Goal: Information Seeking & Learning: Find specific page/section

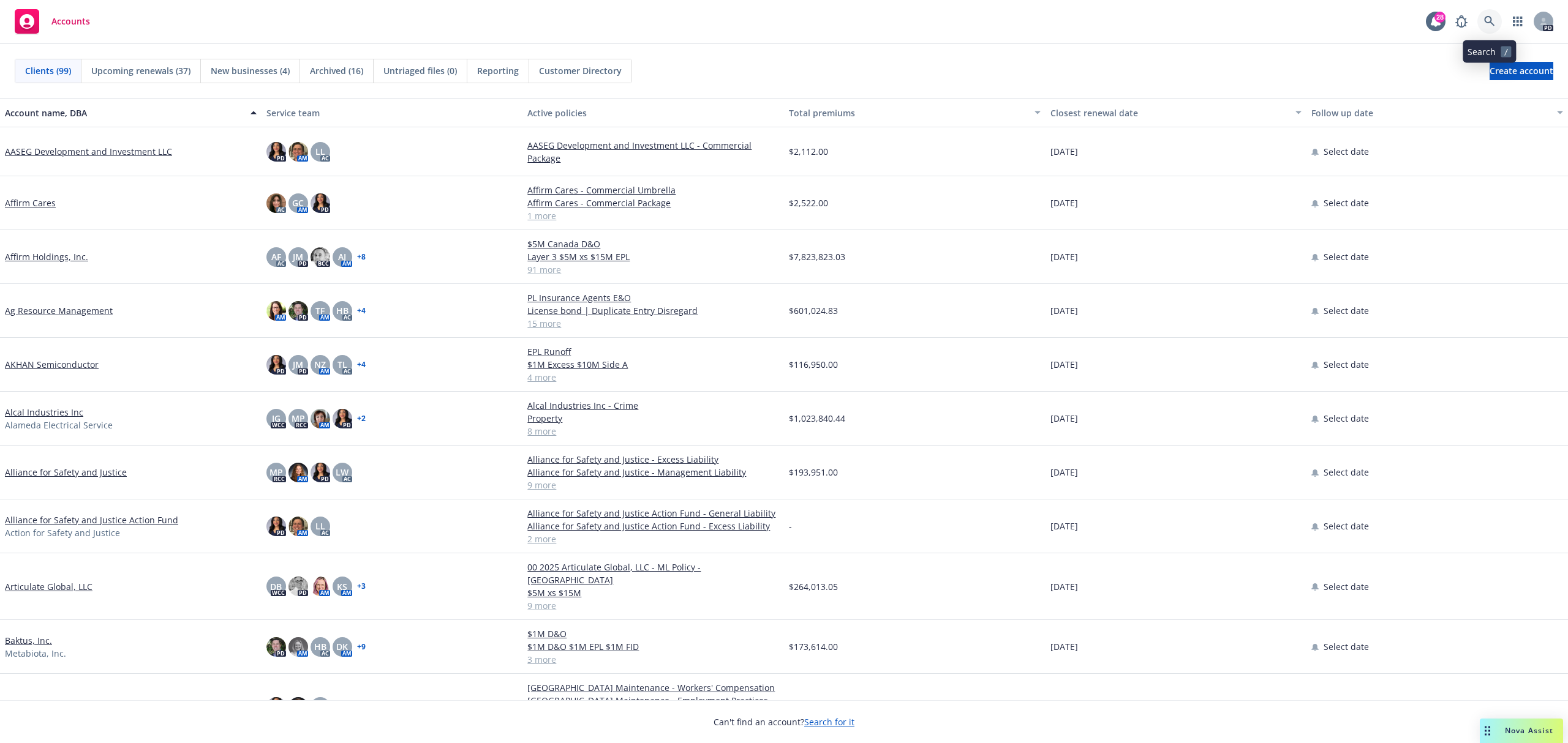
click at [1493, 19] on icon at bounding box center [1489, 20] width 11 height 11
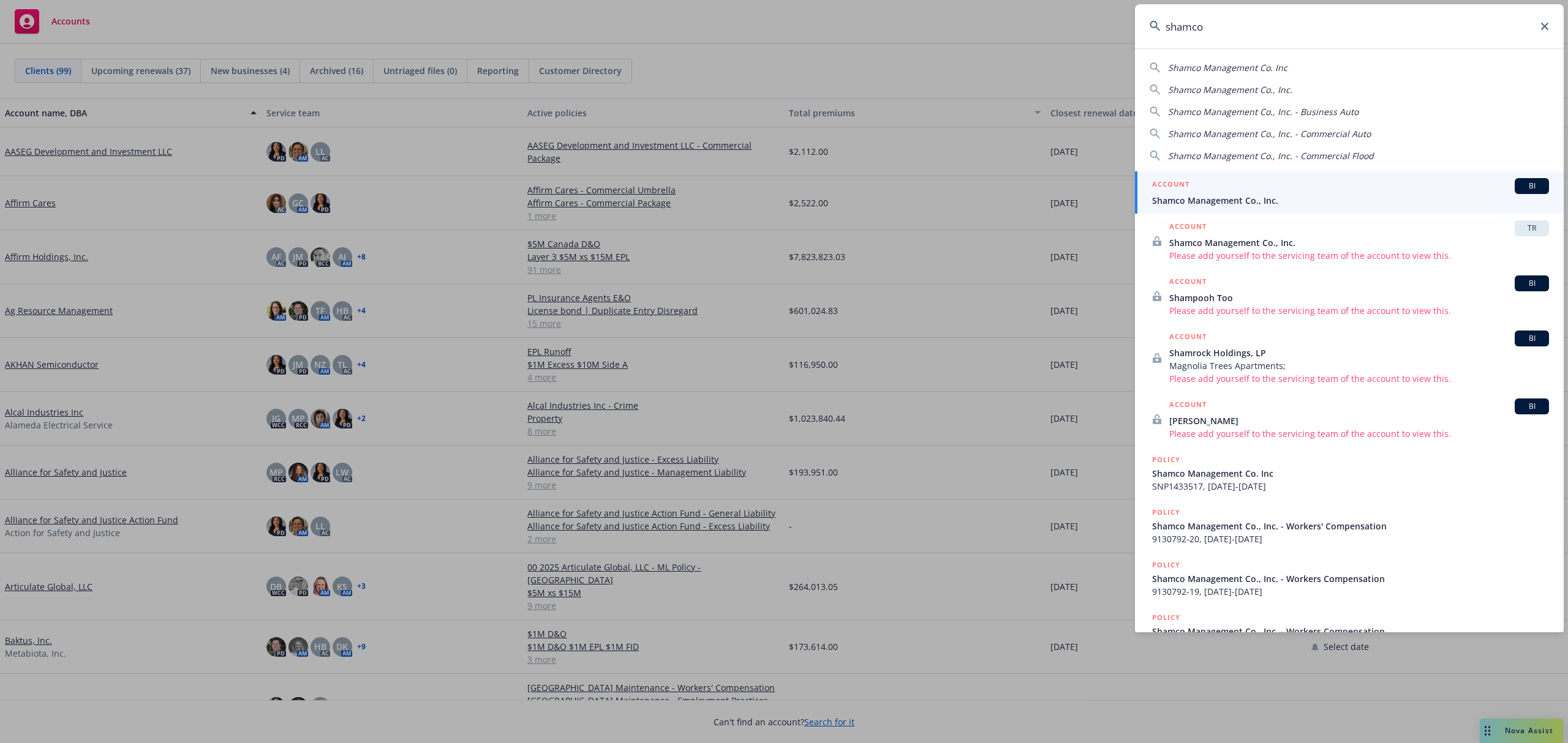
type input "shamco"
click at [1243, 196] on span "Shamco Management Co., Inc." at bounding box center [1350, 200] width 397 height 13
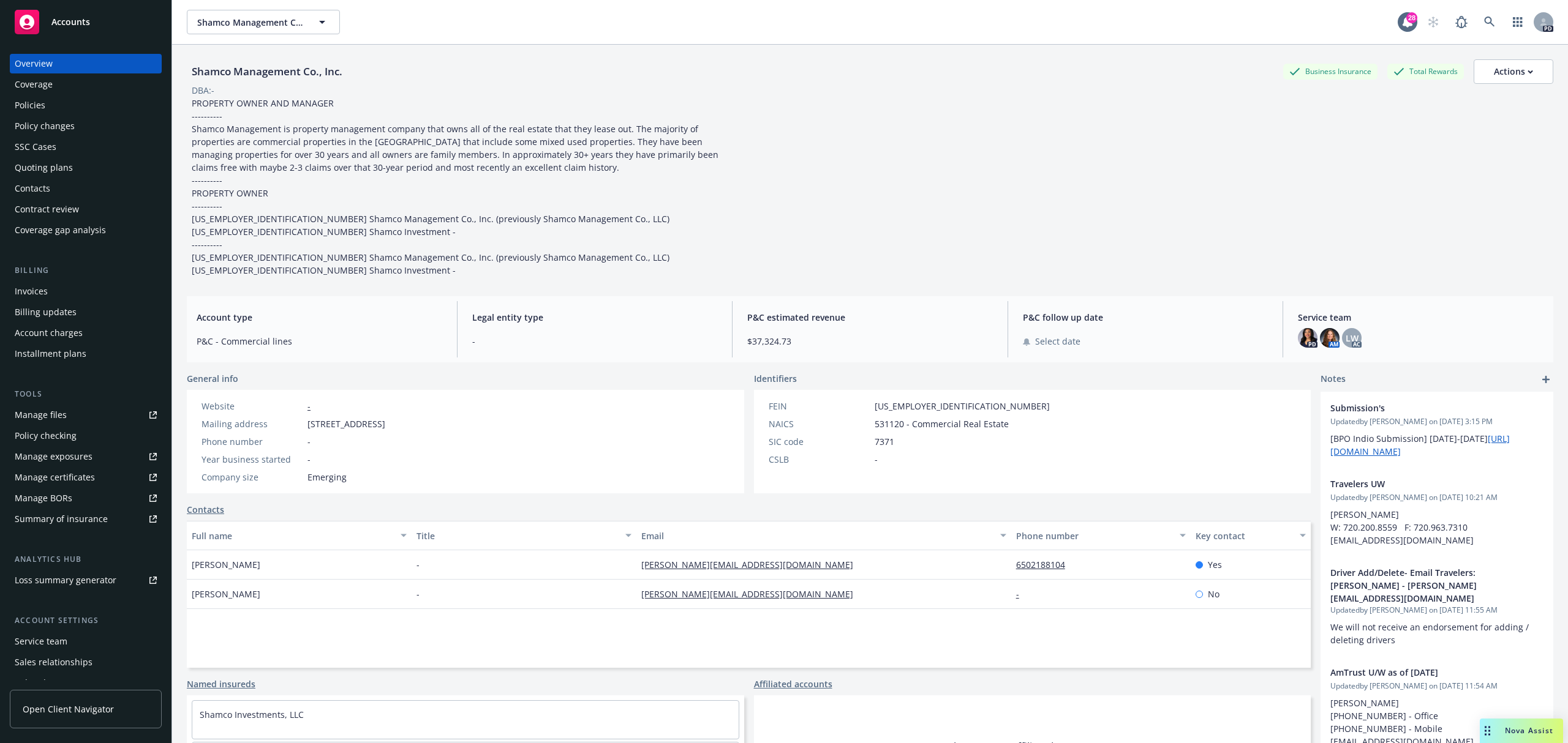
click at [53, 99] on div "Policies" at bounding box center [86, 105] width 142 height 20
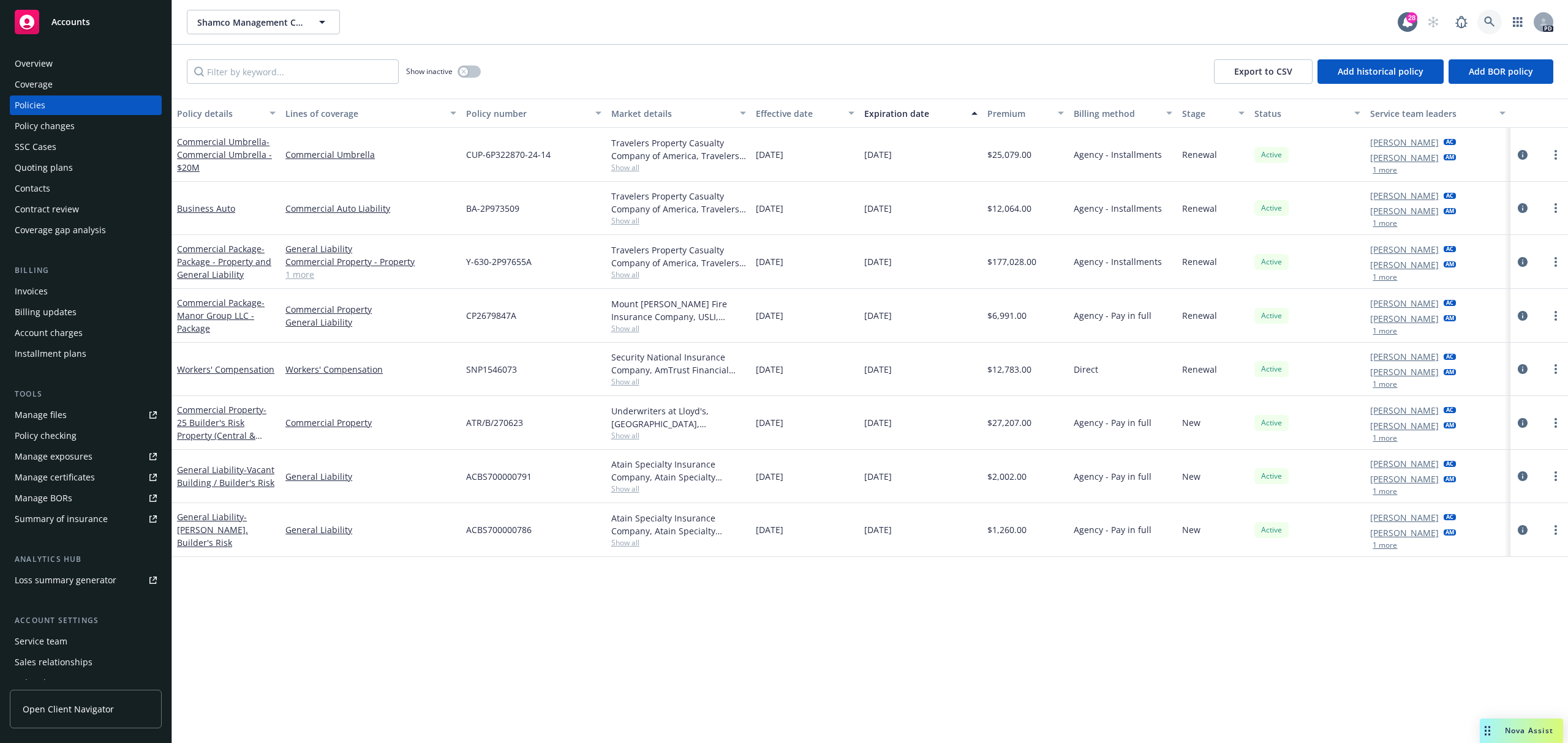
click at [1493, 24] on link at bounding box center [1489, 21] width 24 height 24
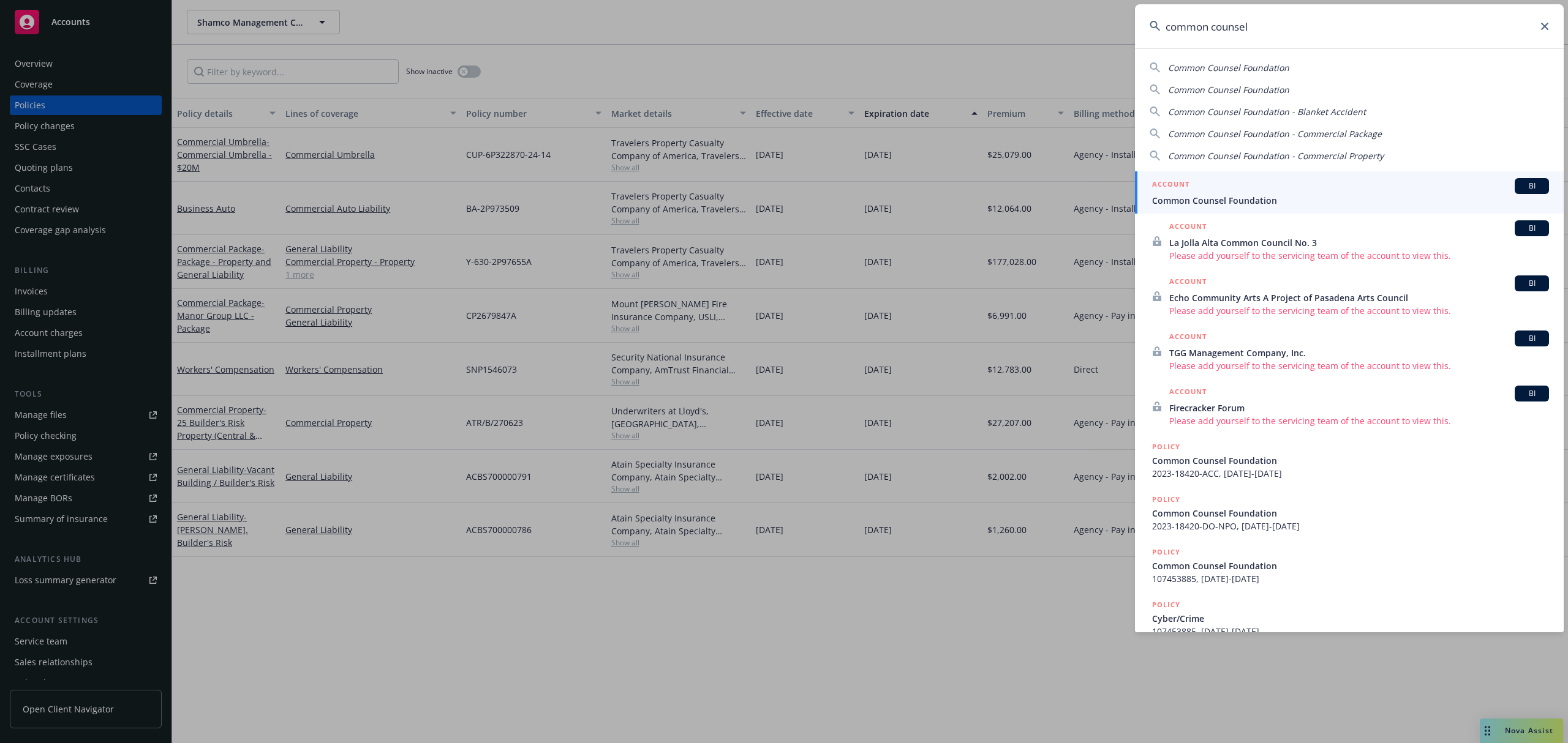
type input "common counsel"
click at [1235, 197] on span "Common Counsel Foundation" at bounding box center [1350, 200] width 397 height 13
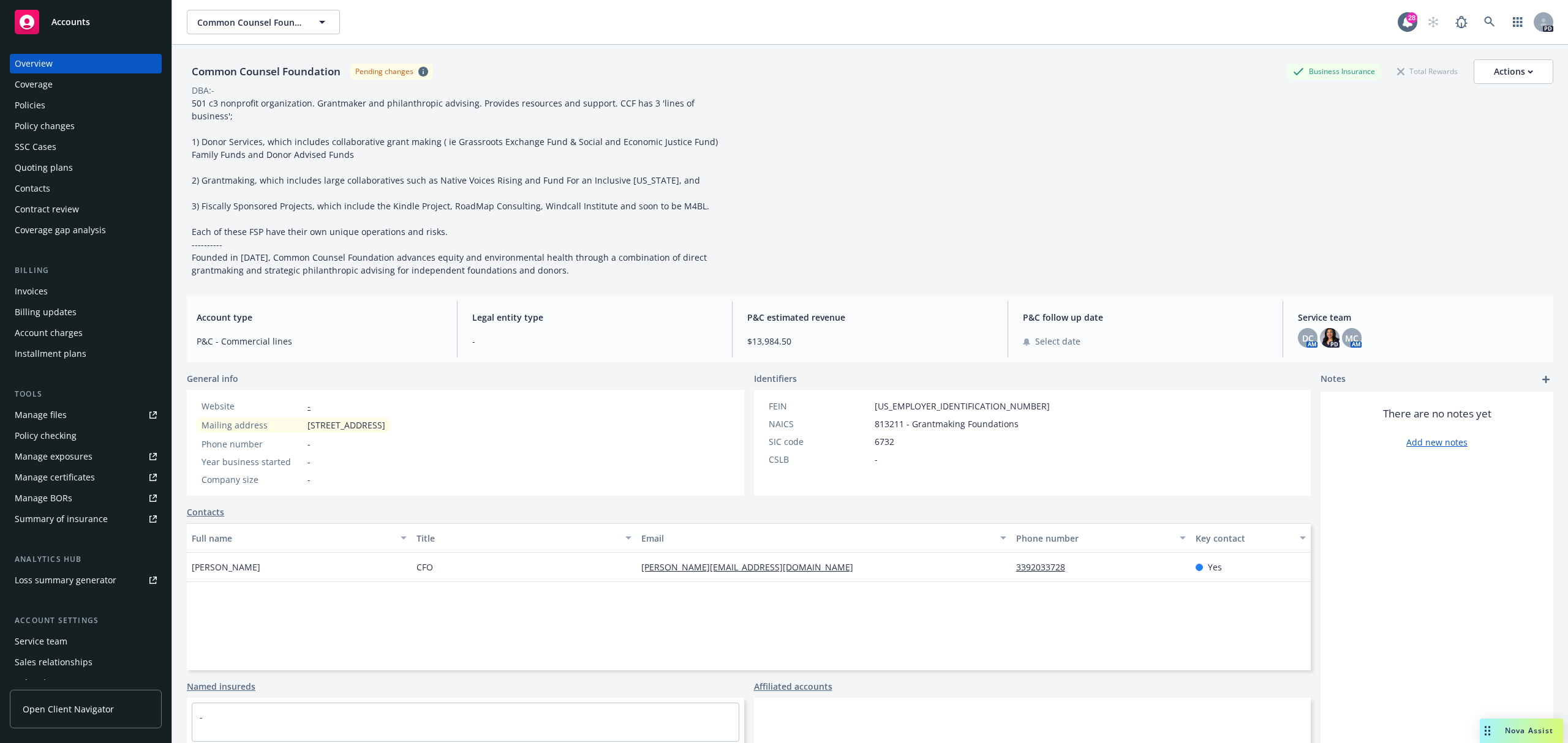
click at [37, 77] on div "Coverage" at bounding box center [33, 85] width 38 height 20
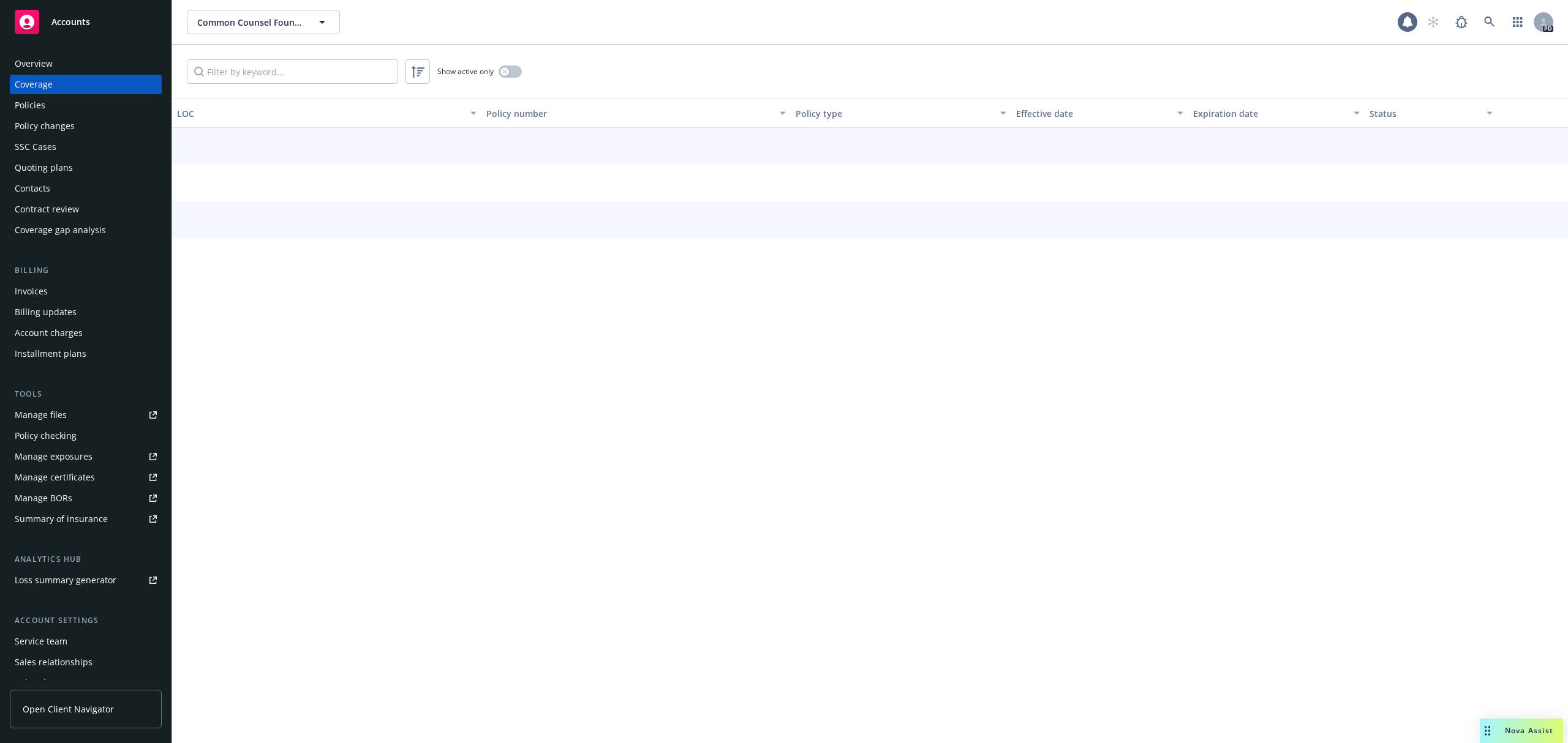
click at [38, 101] on div "Policies" at bounding box center [29, 105] width 30 height 20
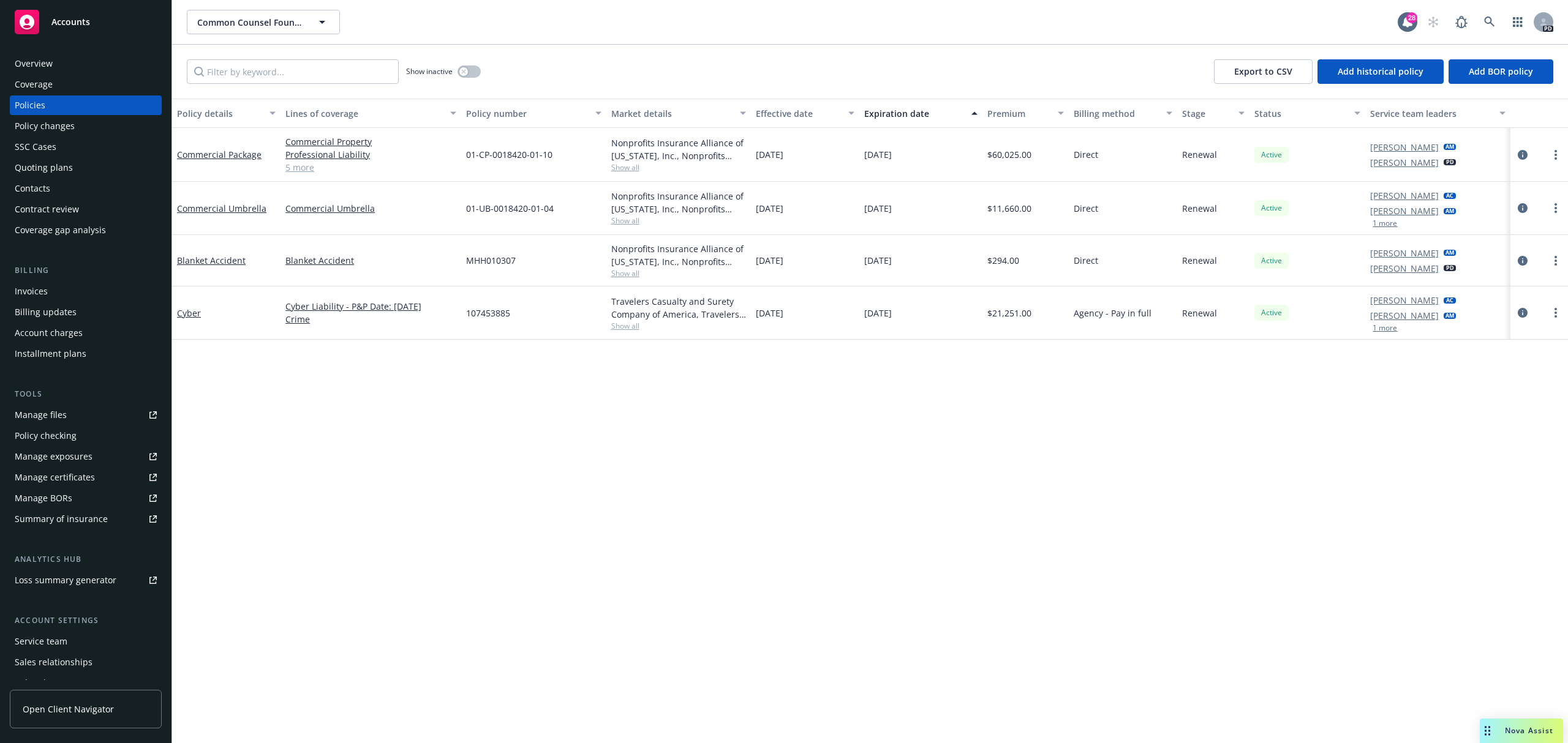
click at [295, 168] on link "5 more" at bounding box center [371, 167] width 171 height 13
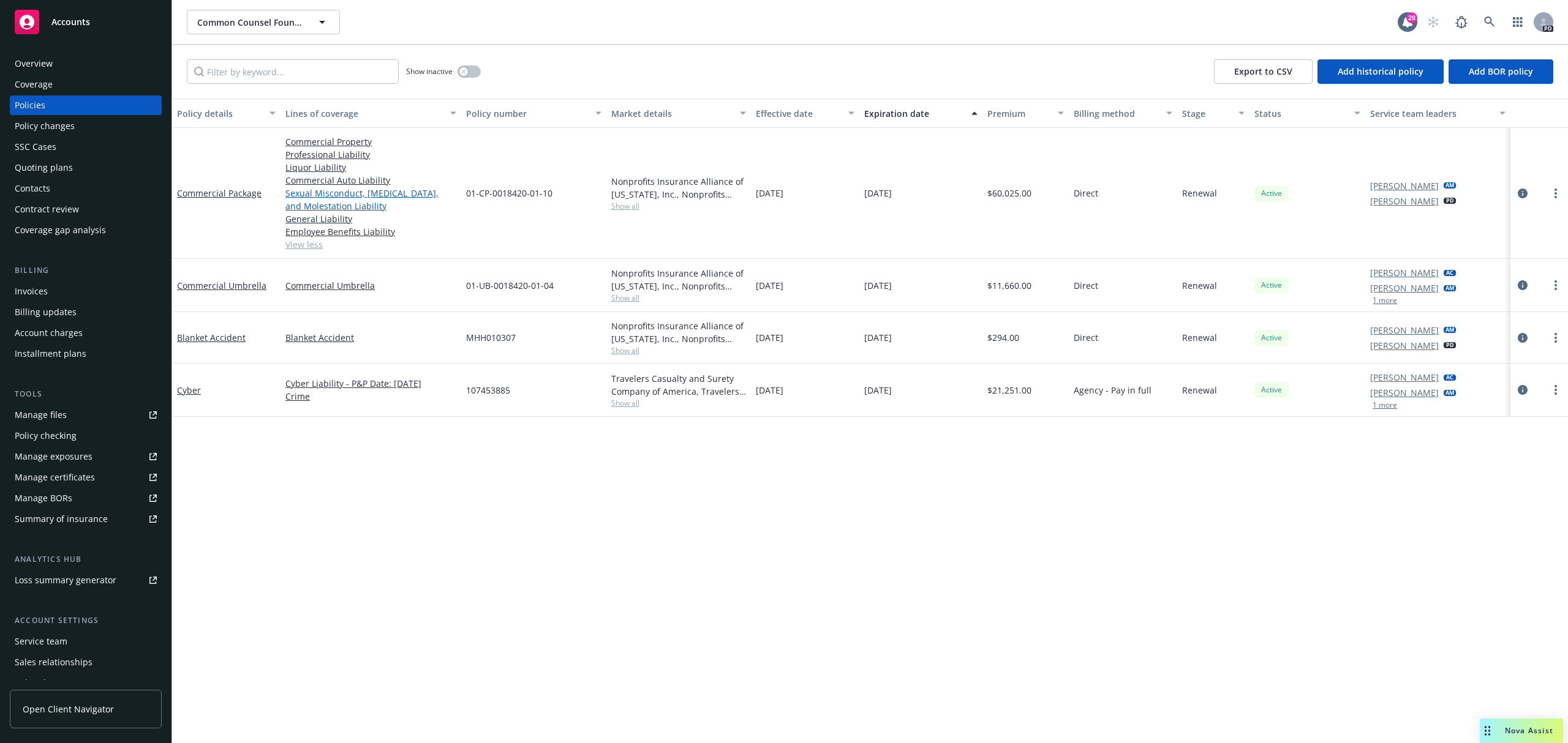
click at [320, 195] on link "Sexual Misconduct, [MEDICAL_DATA], and Molestation Liability" at bounding box center [371, 200] width 171 height 25
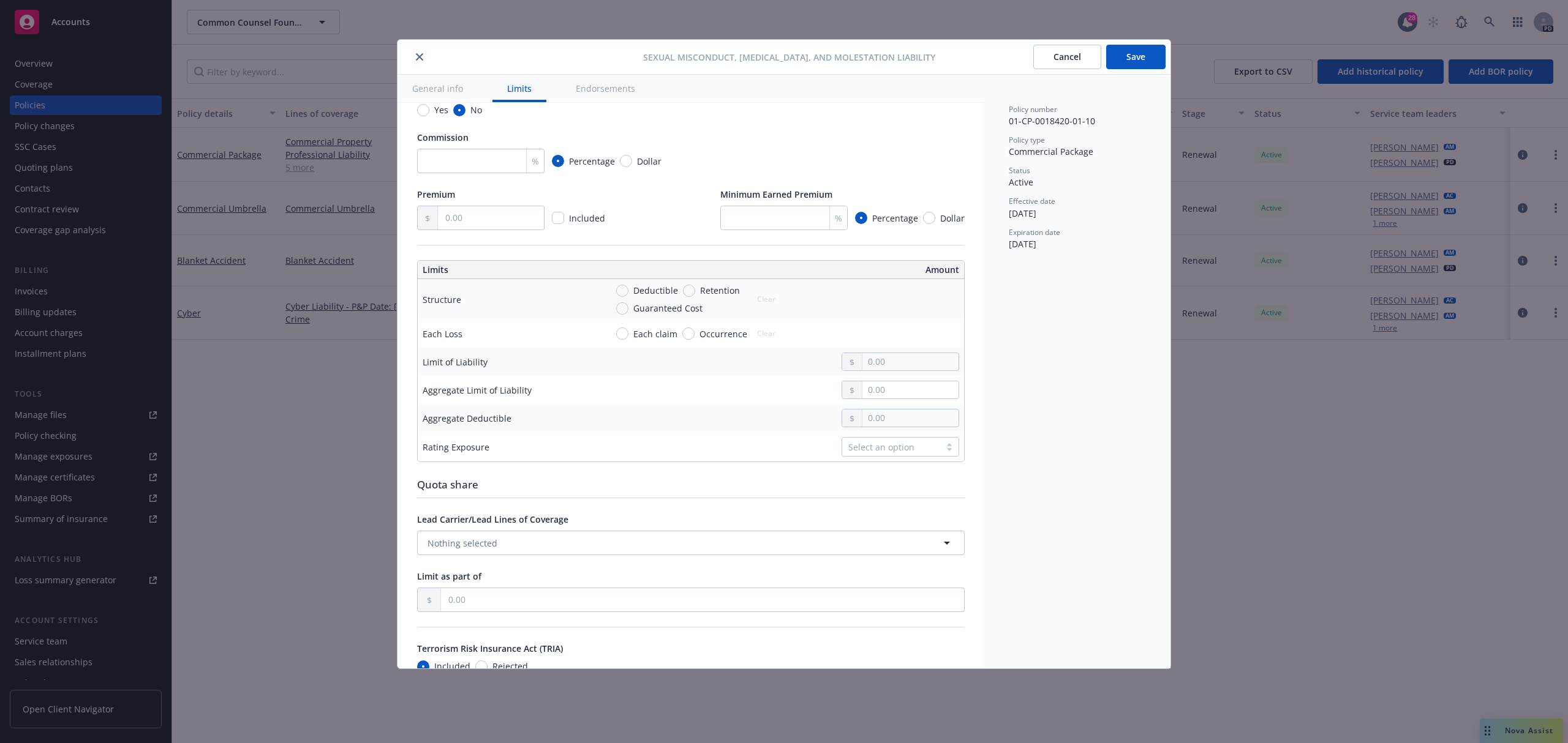
scroll to position [241, 0]
click at [412, 61] on div at bounding box center [523, 57] width 241 height 15
click at [420, 59] on icon "close" at bounding box center [419, 58] width 8 height 8
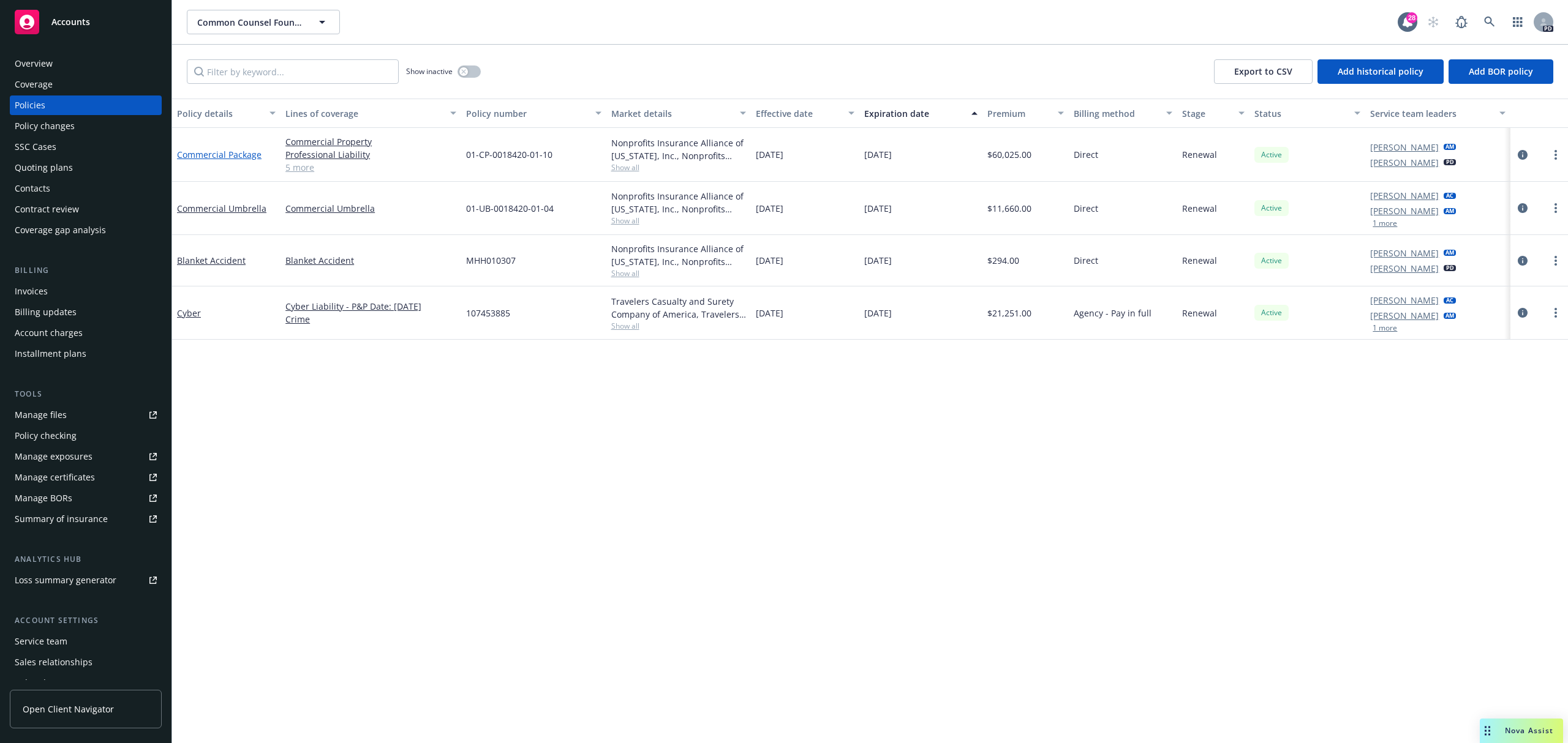
click at [228, 151] on link "Commercial Package" at bounding box center [219, 155] width 85 height 12
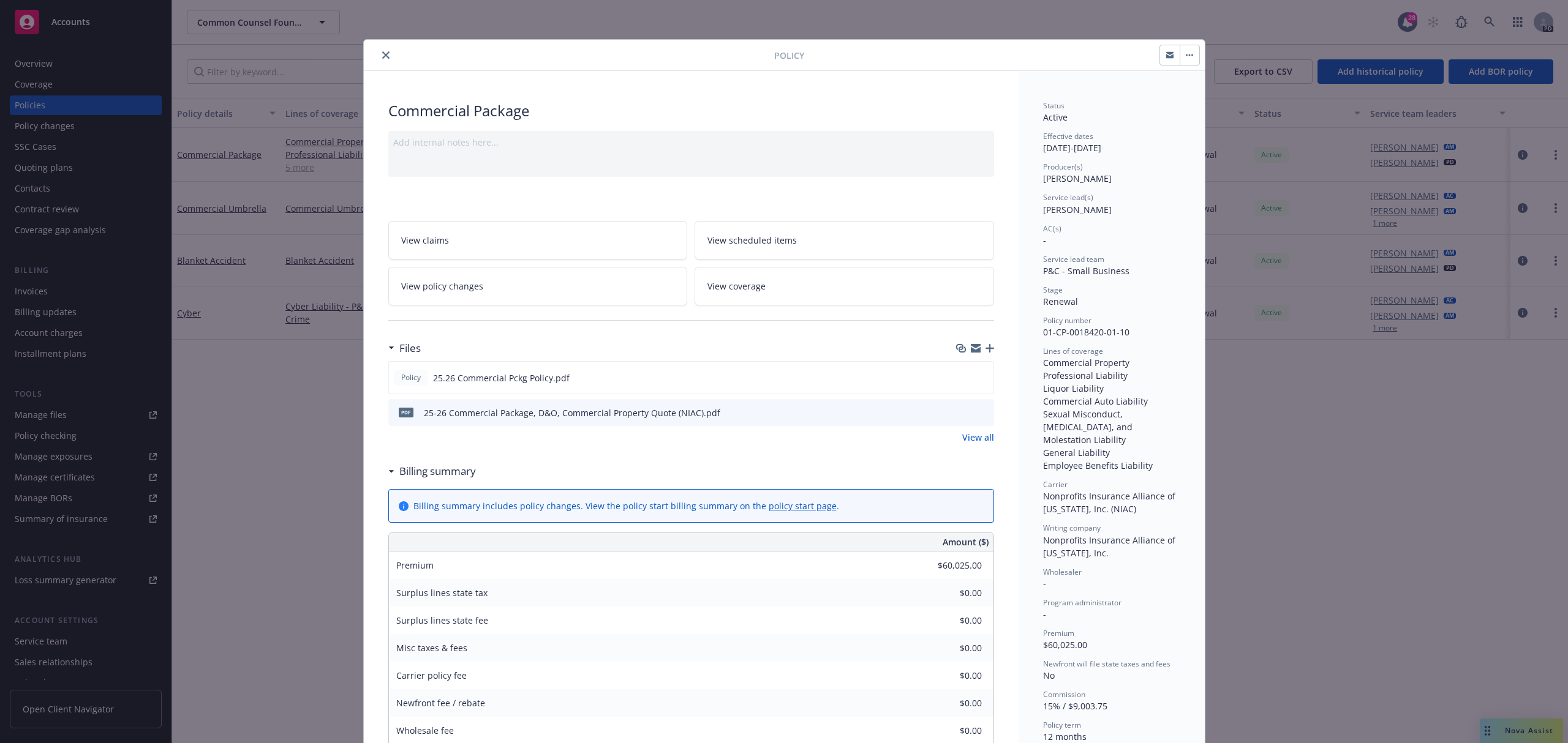
click at [378, 56] on button "close" at bounding box center [385, 55] width 15 height 15
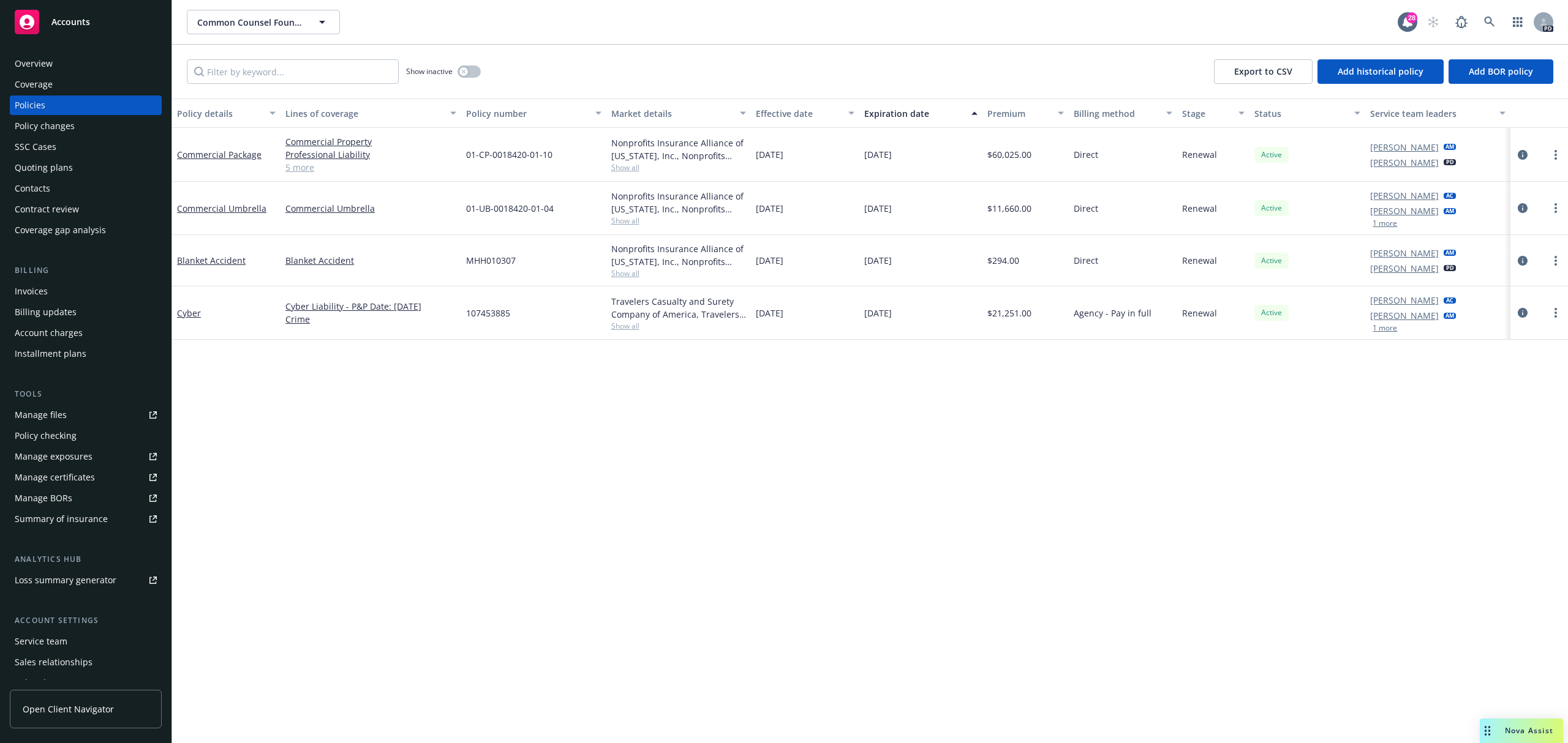
click at [312, 167] on link "5 more" at bounding box center [371, 167] width 171 height 13
click at [297, 163] on link "5 more" at bounding box center [371, 167] width 171 height 13
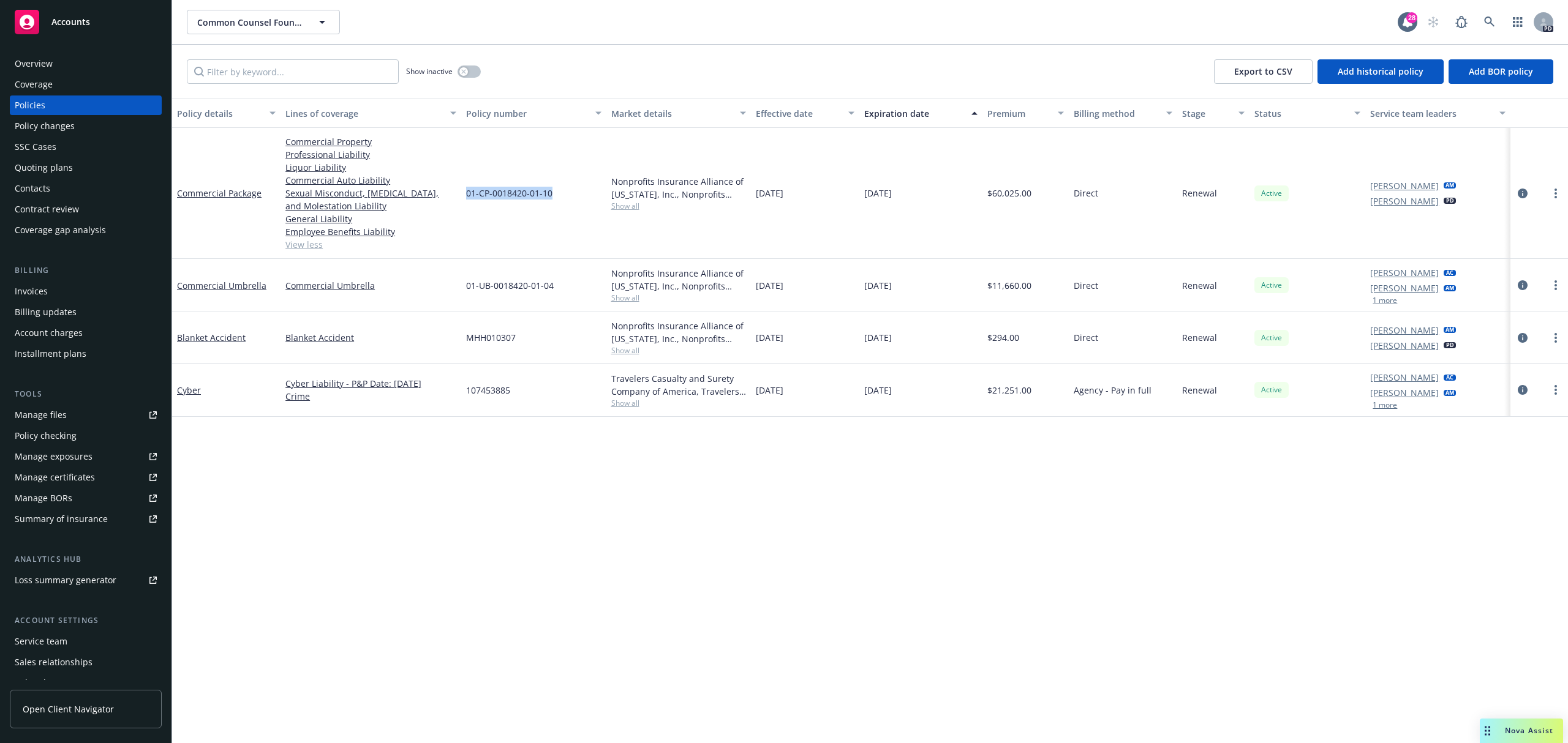
drag, startPoint x: 464, startPoint y: 187, endPoint x: 559, endPoint y: 192, distance: 95.1
click at [559, 192] on div "01-CP-0018420-01-10" at bounding box center [533, 193] width 144 height 131
copy span "01-CP-0018420-01-10"
